Goal: Task Accomplishment & Management: Complete application form

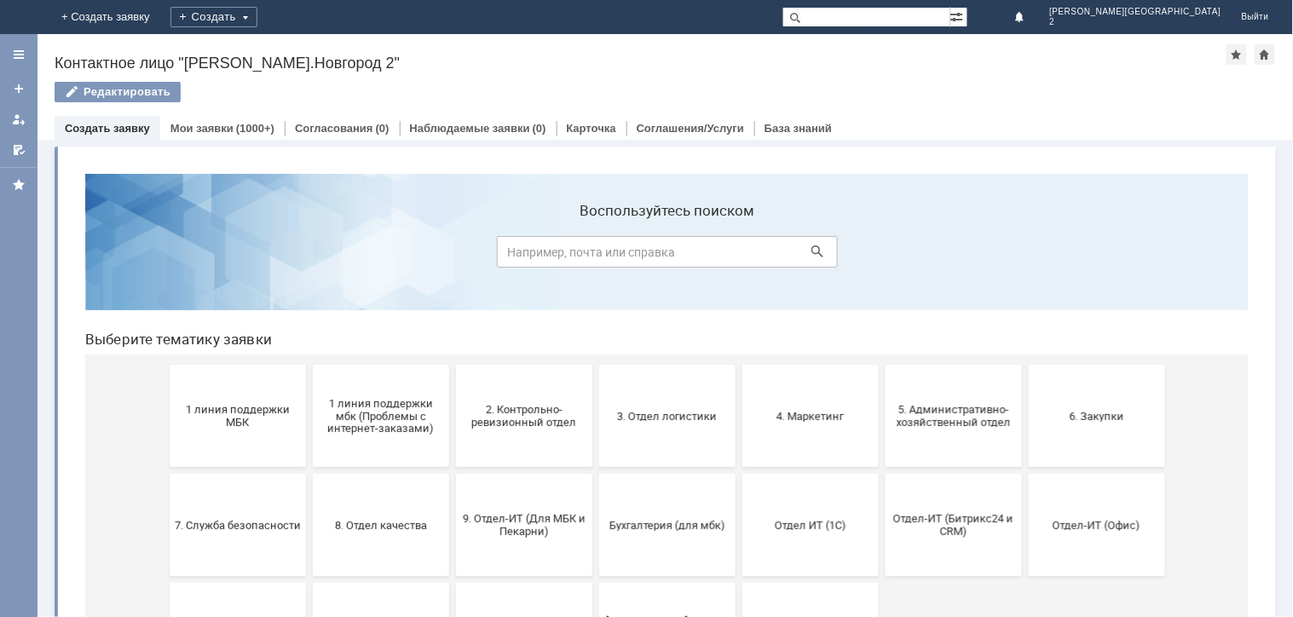
click at [387, 430] on span "1 линия поддержки мбк (Проблемы с интернет-заказами)" at bounding box center [380, 415] width 126 height 38
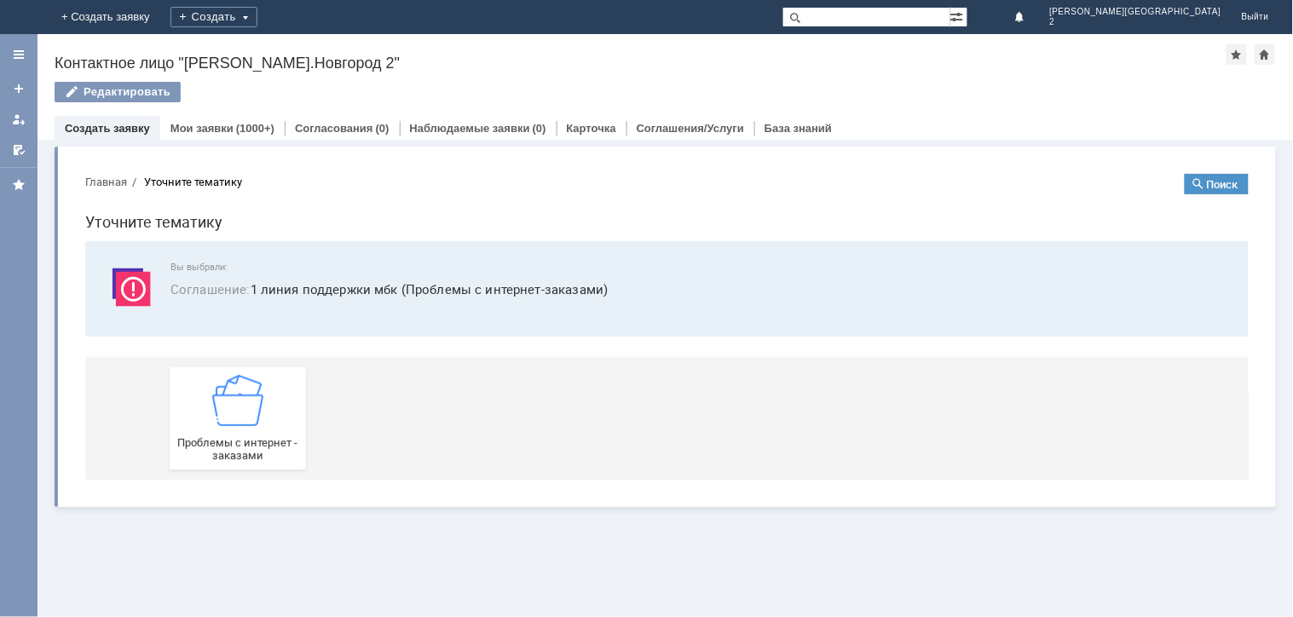
click at [291, 471] on div "Проблемы с интернет - заказами" at bounding box center [670, 417] width 1002 height 123
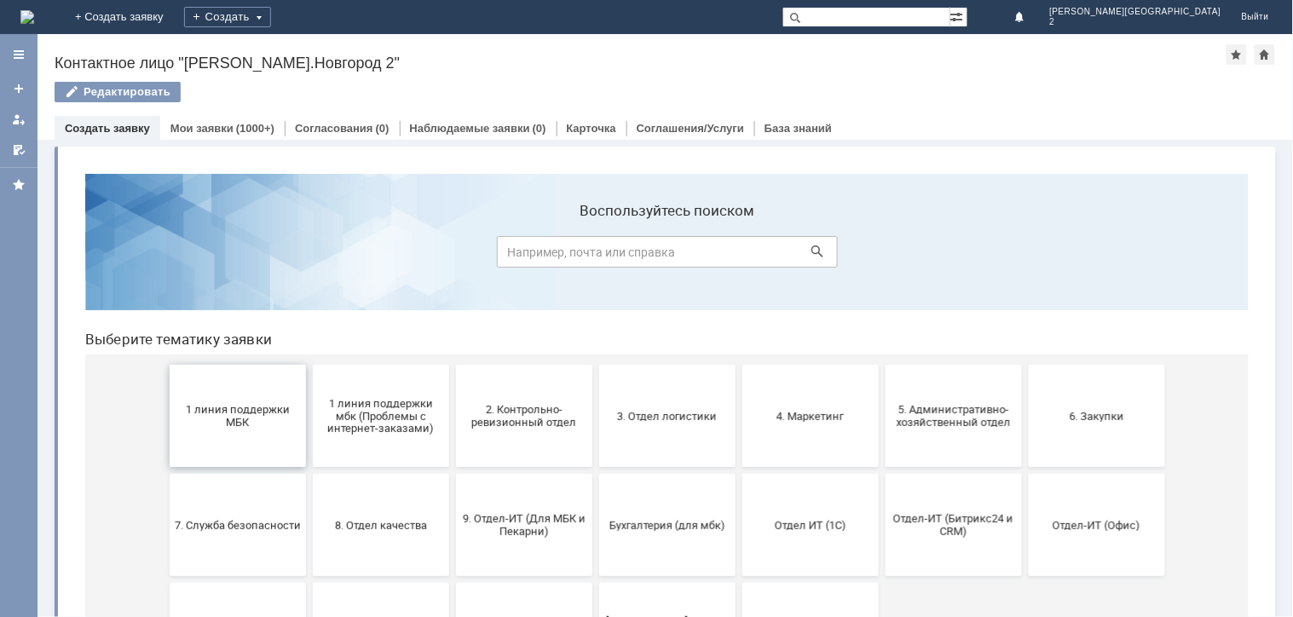
click at [252, 421] on span "1 линия поддержки МБК" at bounding box center [237, 415] width 126 height 26
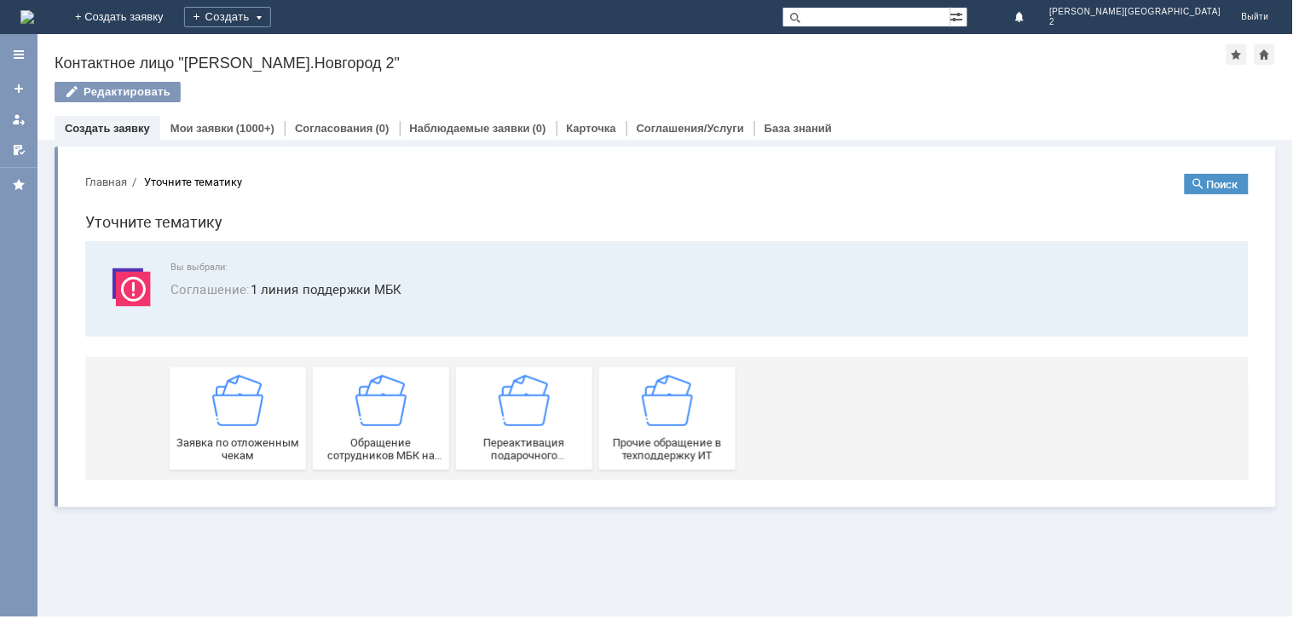
click at [252, 421] on img at bounding box center [236, 399] width 51 height 51
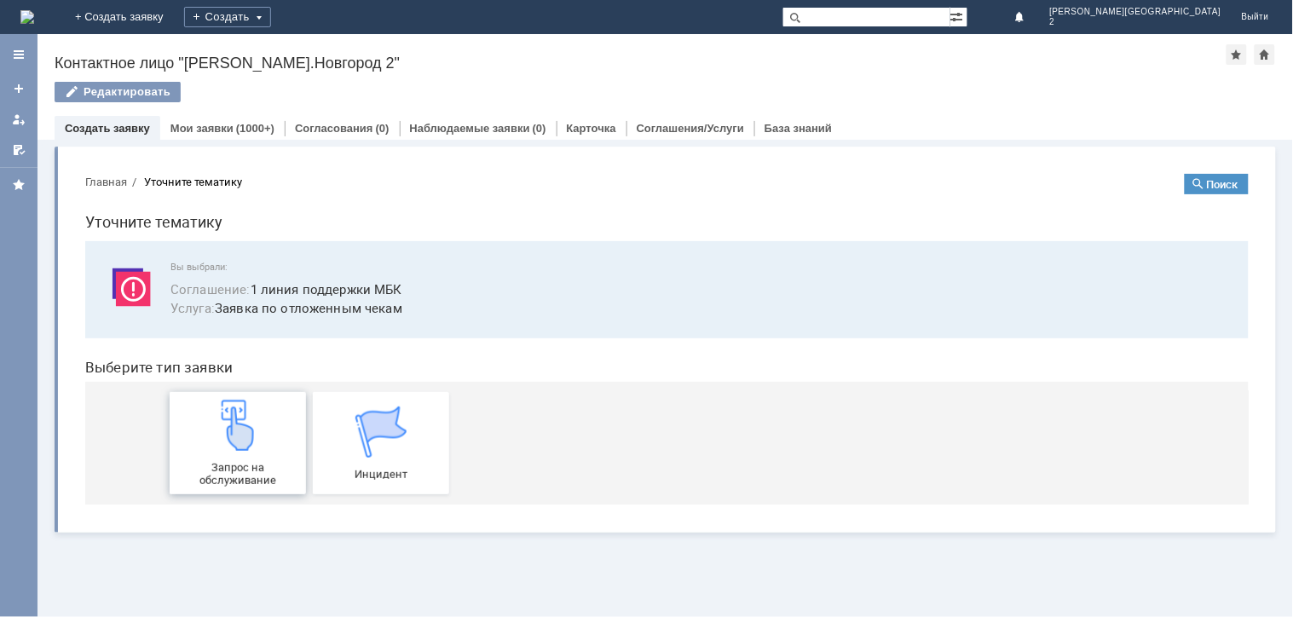
click at [257, 471] on span "Запрос на обслуживание" at bounding box center [237, 473] width 126 height 26
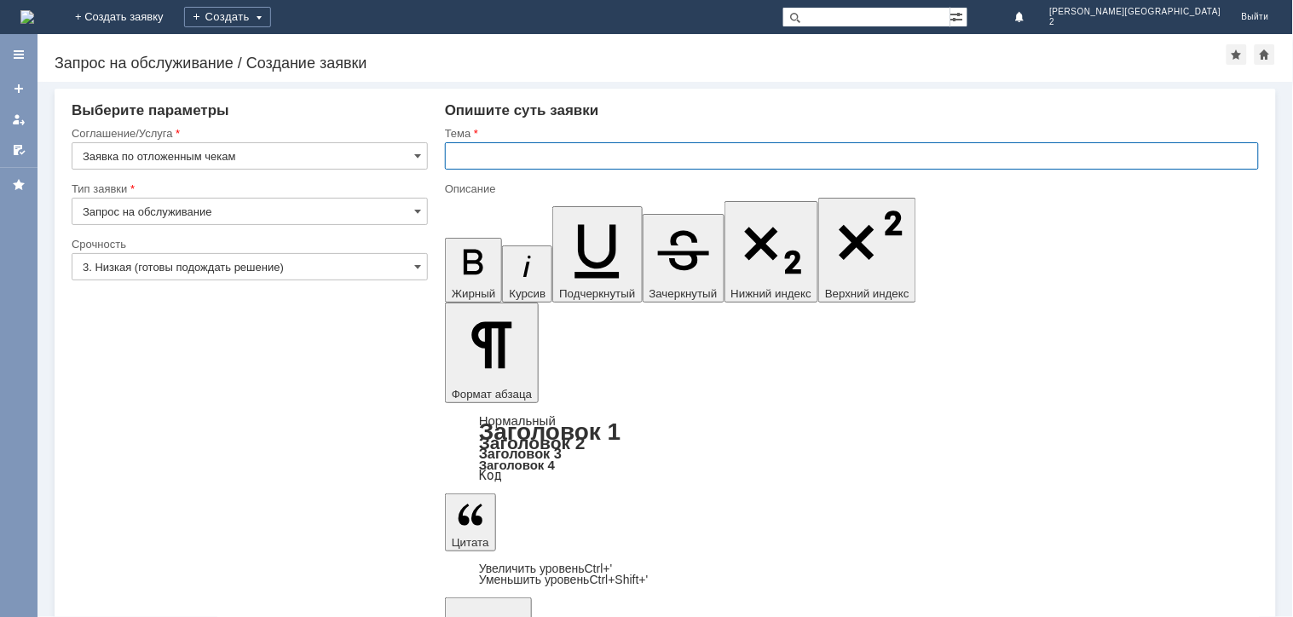
click at [488, 149] on input "text" at bounding box center [852, 155] width 814 height 27
type input "отл чек"
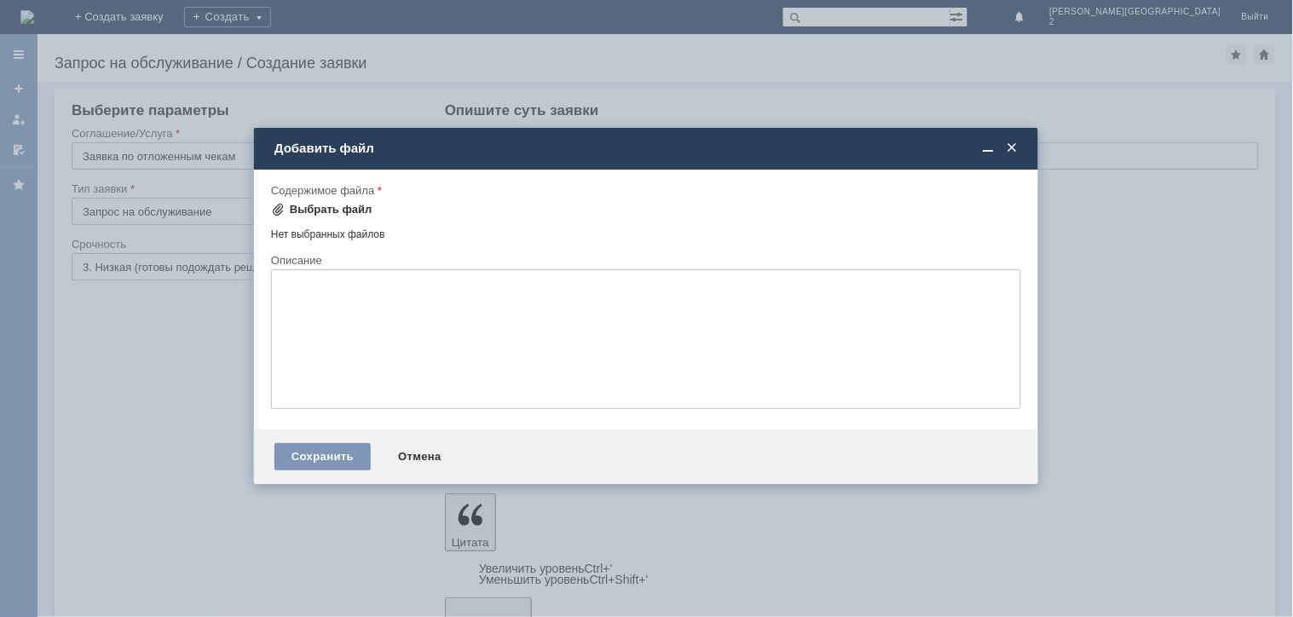
click at [335, 203] on div "Выбрать файл" at bounding box center [331, 210] width 83 height 14
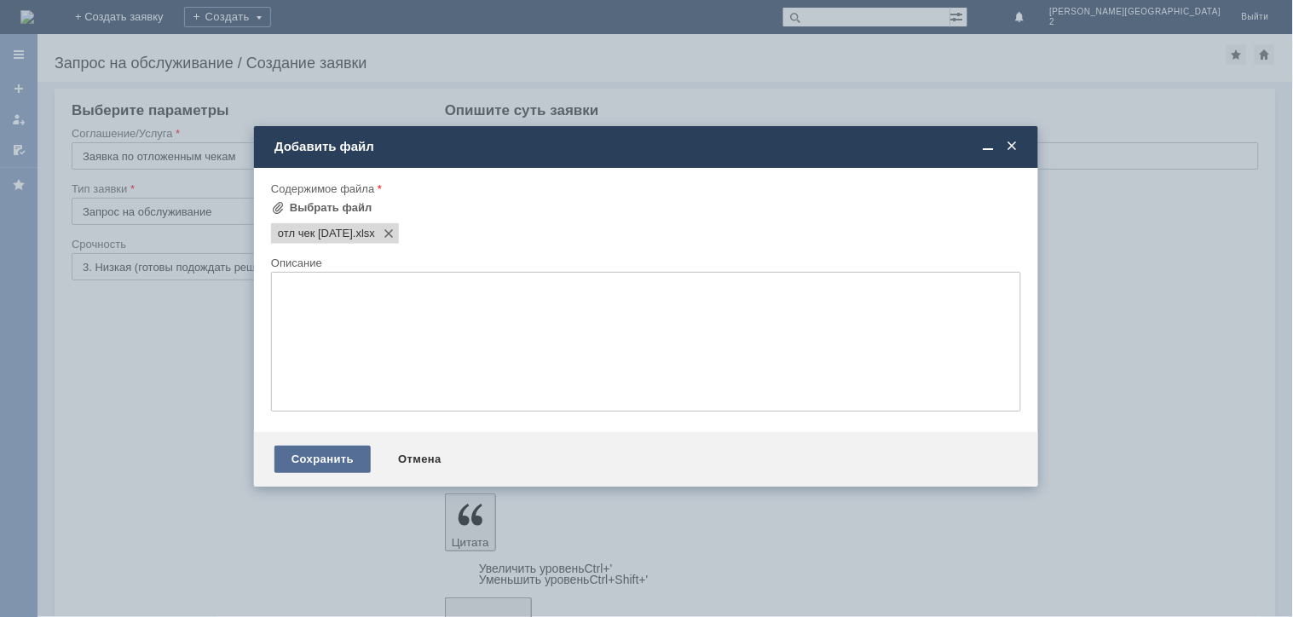
click at [310, 454] on div "Сохранить" at bounding box center [322, 459] width 96 height 27
